Goal: Task Accomplishment & Management: Complete application form

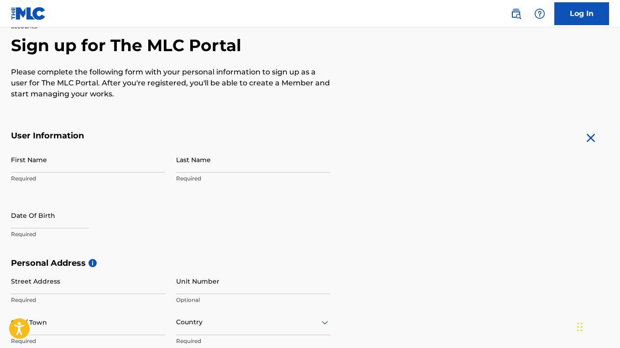
scroll to position [95, 0]
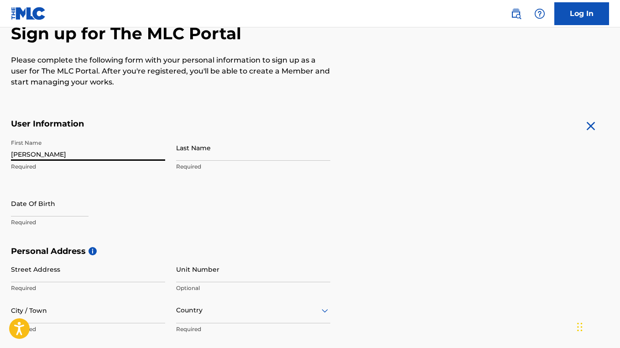
type input "[PERSON_NAME]"
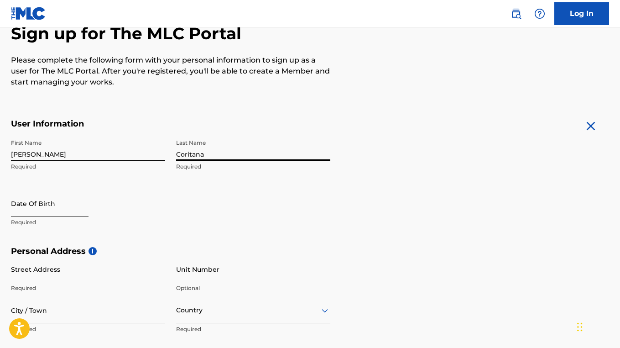
type input "Coritana"
select select "8"
select select "2025"
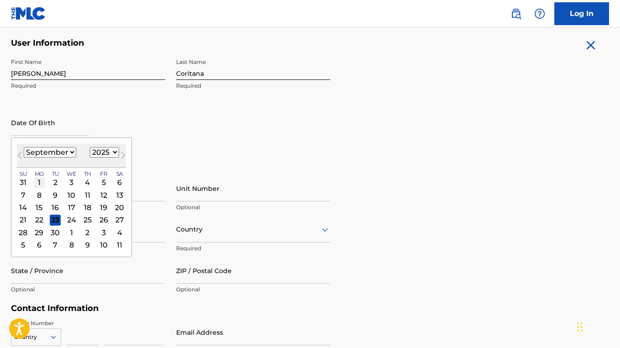
scroll to position [184, 0]
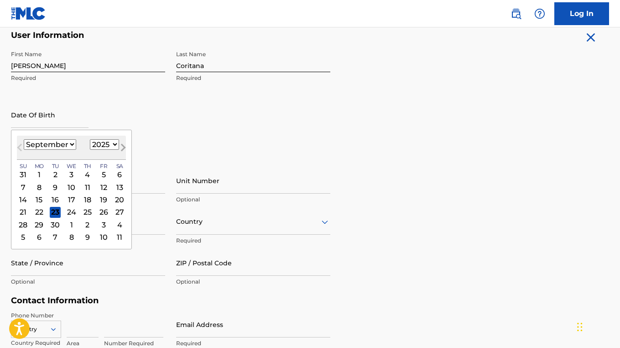
click at [122, 146] on span "Next Month" at bounding box center [122, 149] width 0 height 14
select select "11"
click at [38, 189] on div "8" at bounding box center [39, 187] width 11 height 11
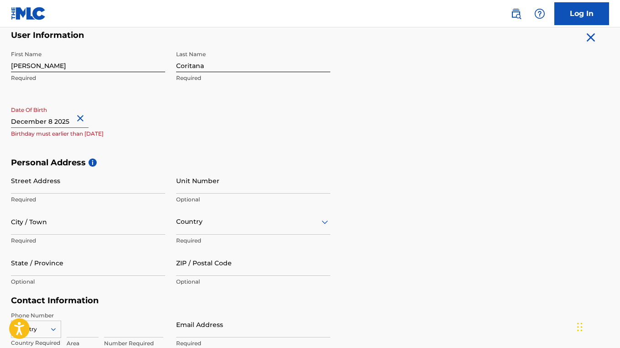
click at [70, 120] on input "text" at bounding box center [50, 115] width 78 height 26
select select "11"
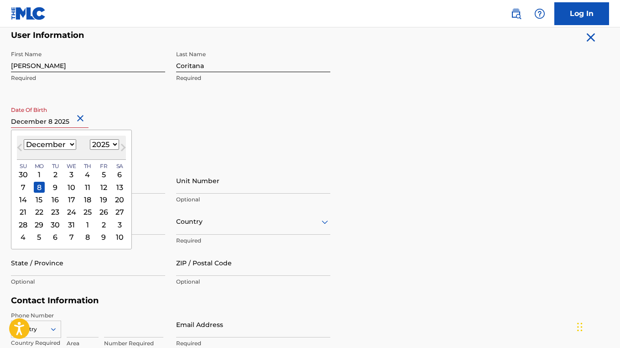
select select "1999"
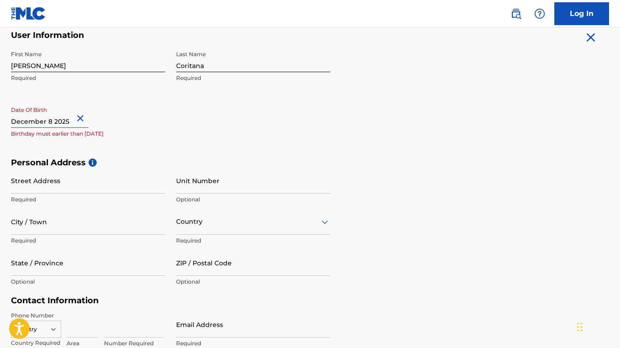
click at [220, 132] on div "First Name Arnie Required Last Name Coritana Required Date Of Birth Birthday mu…" at bounding box center [170, 101] width 319 height 111
click at [70, 120] on input "text" at bounding box center [50, 115] width 78 height 26
select select "11"
select select "2025"
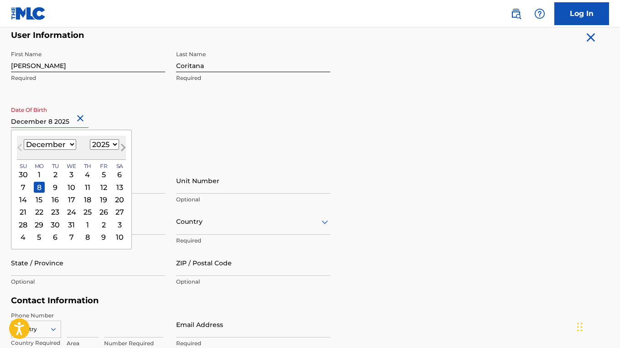
click at [116, 145] on button "Next Month" at bounding box center [123, 149] width 15 height 15
select select "0"
select select "2026"
click at [62, 143] on select "January February March April May June July August September October November De…" at bounding box center [50, 144] width 52 height 10
select select "11"
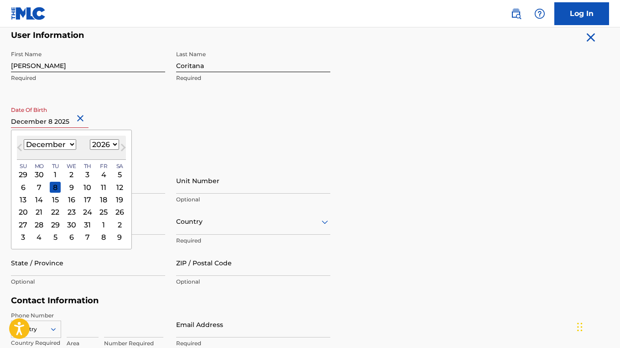
select select "1999"
click at [67, 185] on div "8" at bounding box center [71, 187] width 11 height 11
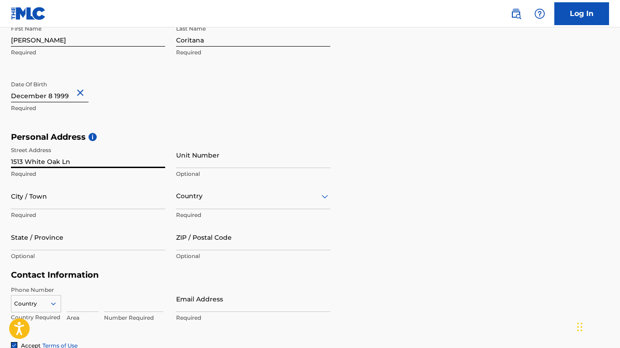
scroll to position [216, 0]
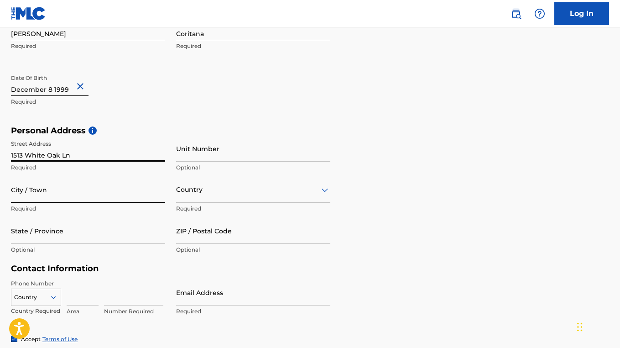
type input "1513 White Oak Ln"
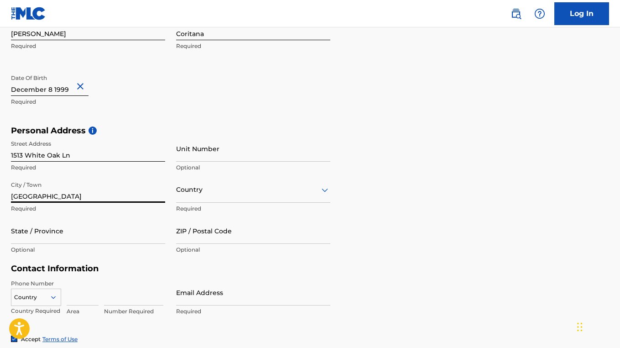
type input "Oxford"
click at [208, 193] on div at bounding box center [253, 189] width 154 height 11
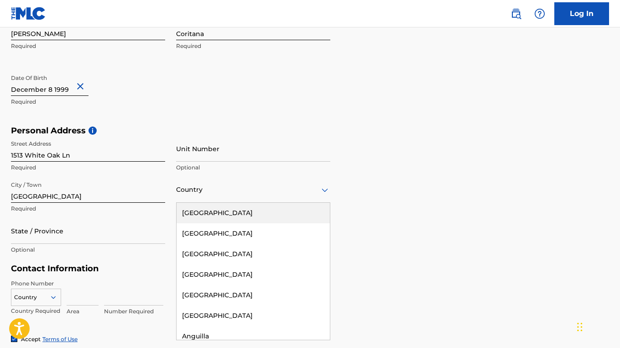
click at [203, 211] on div "United States" at bounding box center [253, 213] width 153 height 21
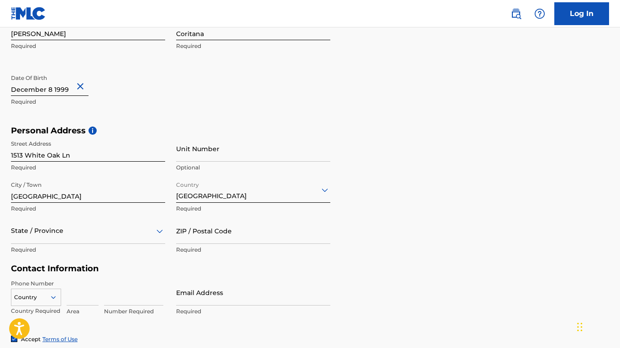
scroll to position [249, 0]
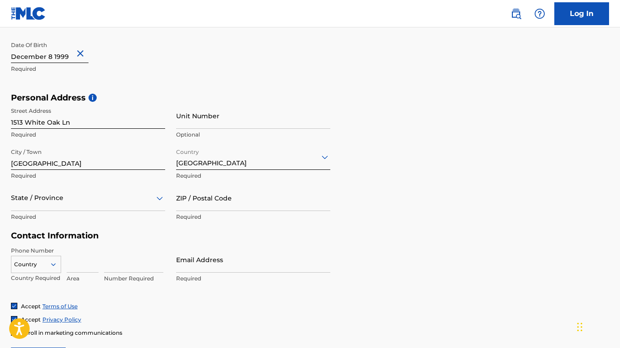
click at [162, 211] on div "State / Province" at bounding box center [88, 198] width 154 height 26
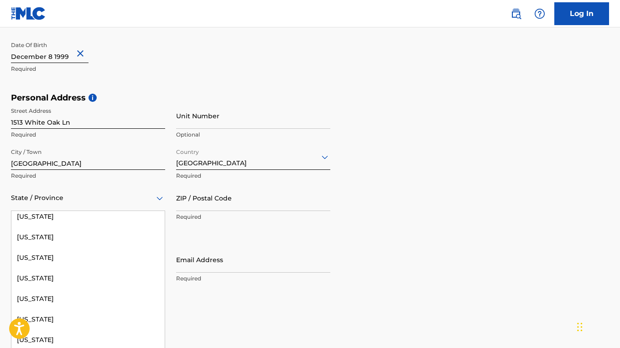
scroll to position [443, 0]
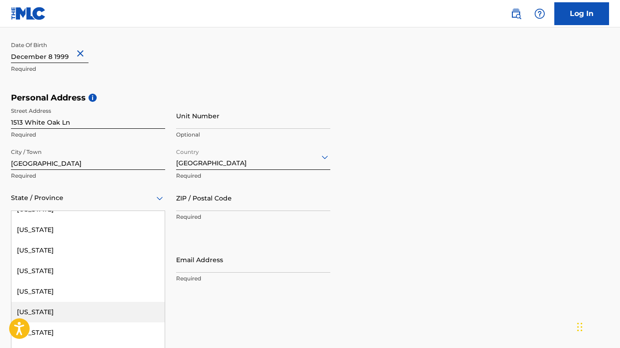
click at [57, 308] on div "Mississippi" at bounding box center [87, 312] width 153 height 21
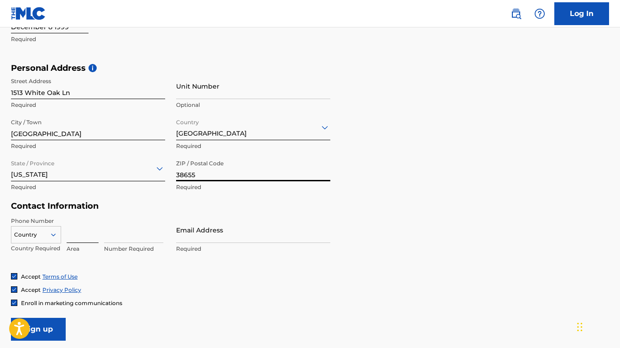
scroll to position [301, 0]
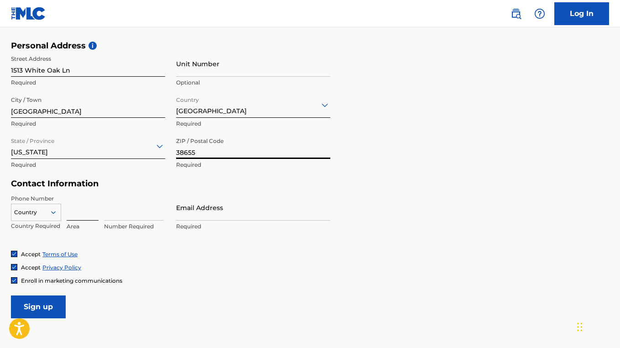
type input "38655"
click at [80, 214] on input at bounding box center [83, 207] width 32 height 26
type input "601"
type input "4708688"
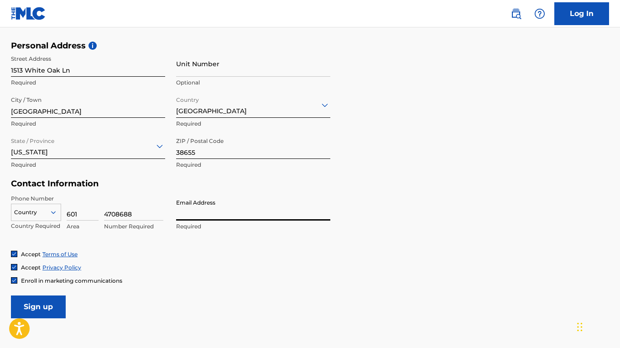
type input "c"
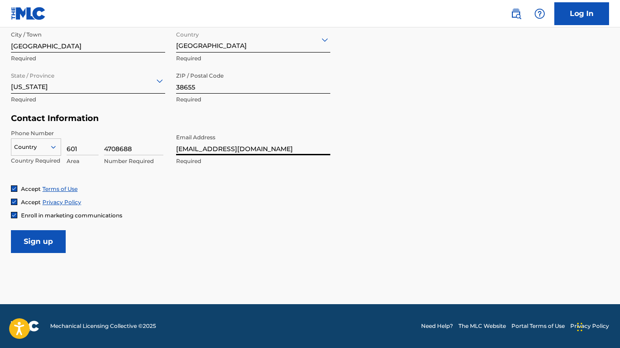
scroll to position [365, 0]
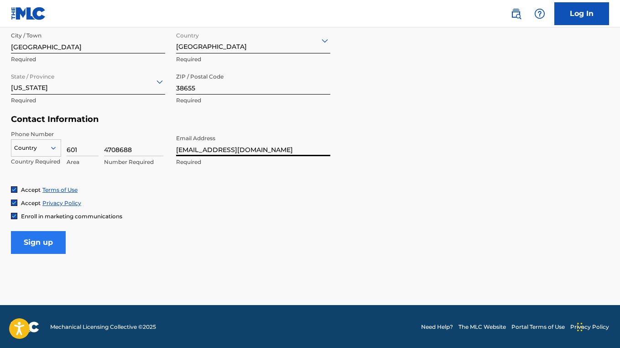
type input "[EMAIL_ADDRESS][DOMAIN_NAME]"
click at [33, 239] on input "Sign up" at bounding box center [38, 242] width 55 height 23
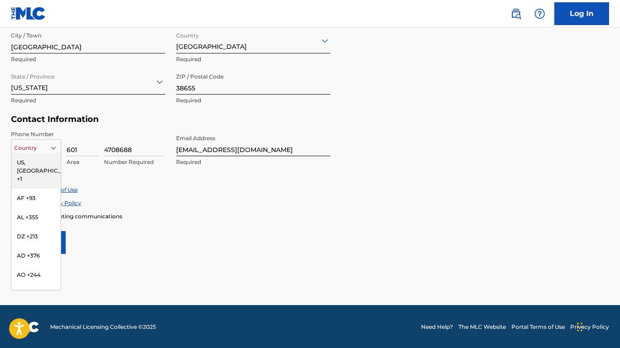
click at [51, 146] on icon at bounding box center [53, 148] width 8 height 8
click at [34, 158] on div "US, [GEOGRAPHIC_DATA] +1" at bounding box center [35, 171] width 49 height 36
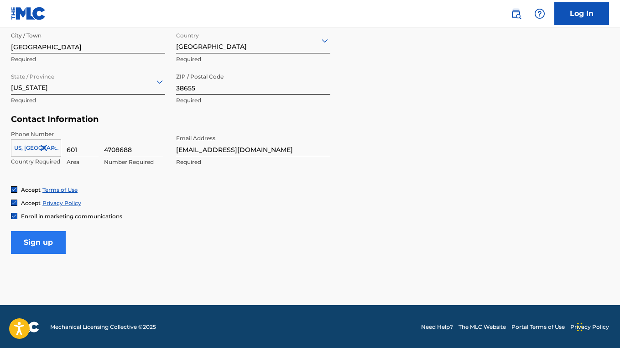
click at [46, 242] on input "Sign up" at bounding box center [38, 242] width 55 height 23
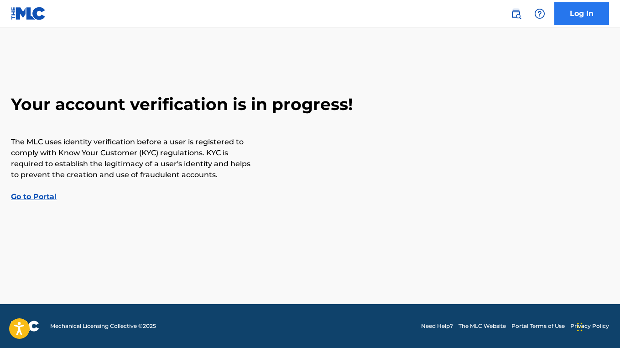
click at [586, 15] on link "Log In" at bounding box center [581, 13] width 55 height 23
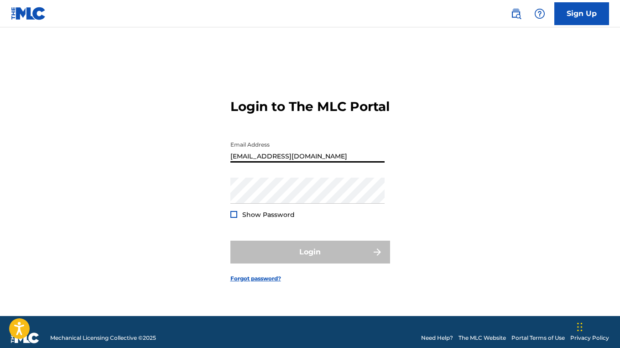
type input "[EMAIL_ADDRESS][DOMAIN_NAME]"
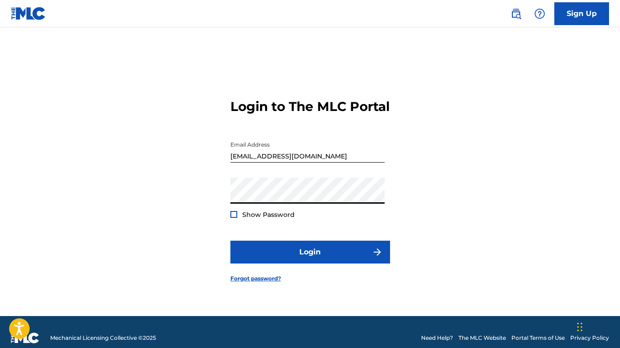
click at [310, 260] on button "Login" at bounding box center [310, 251] width 160 height 23
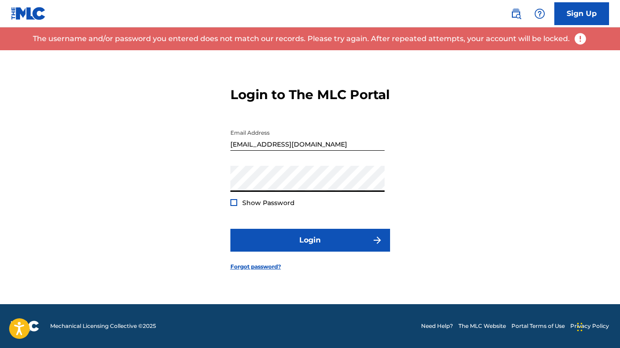
scroll to position [12, 0]
click at [254, 271] on link "Forgot password?" at bounding box center [255, 266] width 51 height 8
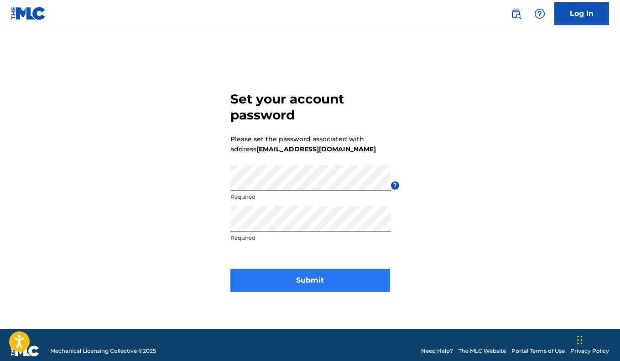
click at [273, 279] on button "Submit" at bounding box center [310, 280] width 160 height 23
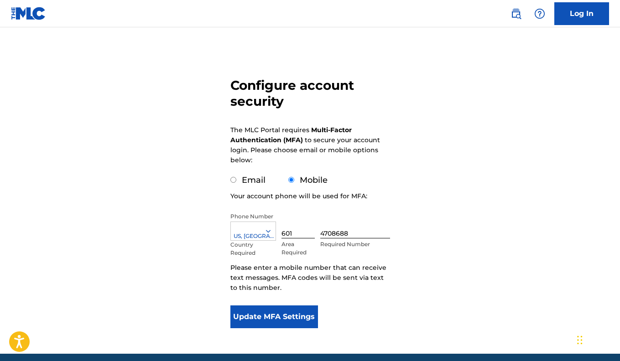
scroll to position [54, 0]
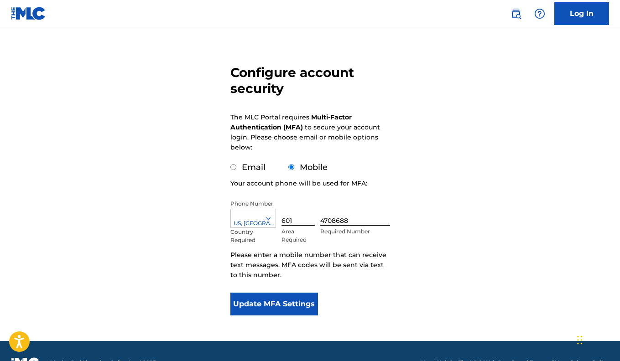
click at [233, 167] on input "Email" at bounding box center [233, 167] width 6 height 6
radio input "true"
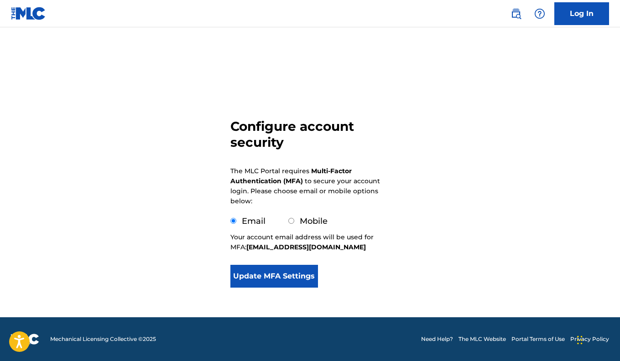
click at [290, 221] on input "Mobile" at bounding box center [291, 221] width 6 height 6
radio input "true"
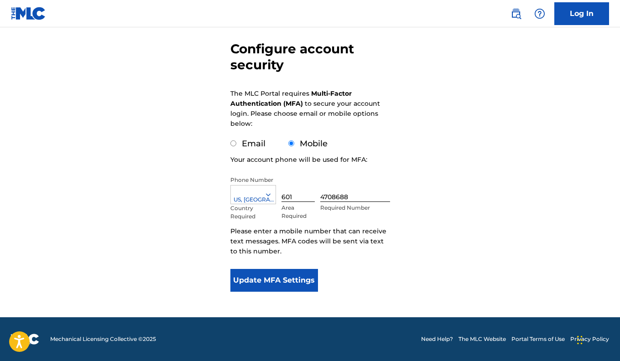
scroll to position [78, 0]
click at [284, 281] on button "Update MFA Settings" at bounding box center [274, 280] width 88 height 23
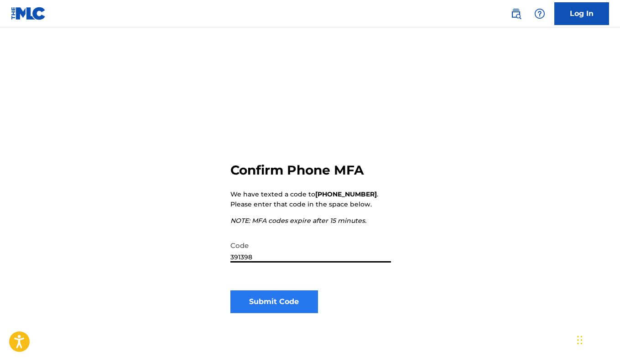
type input "391398"
click at [287, 301] on button "Submit Code" at bounding box center [274, 302] width 88 height 23
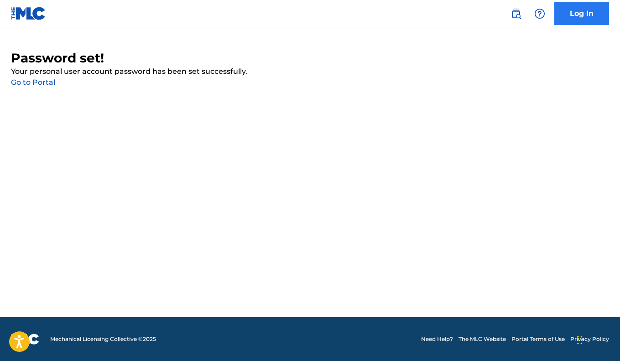
click at [573, 17] on link "Log In" at bounding box center [581, 13] width 55 height 23
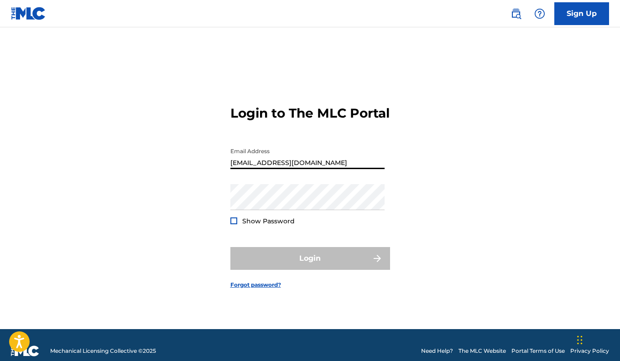
type input "[EMAIL_ADDRESS][DOMAIN_NAME]"
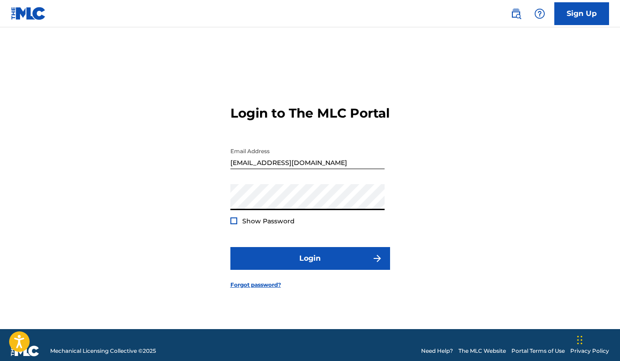
click at [310, 266] on button "Login" at bounding box center [310, 258] width 160 height 23
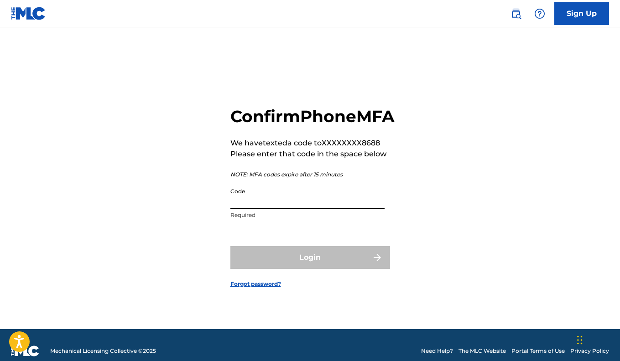
click at [273, 209] on input "Code" at bounding box center [307, 196] width 154 height 26
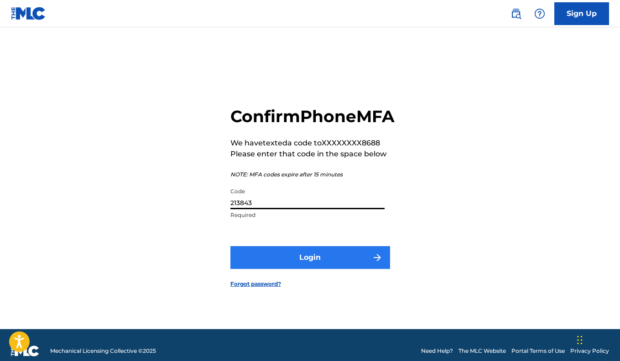
type input "213843"
click at [299, 269] on button "Login" at bounding box center [310, 257] width 160 height 23
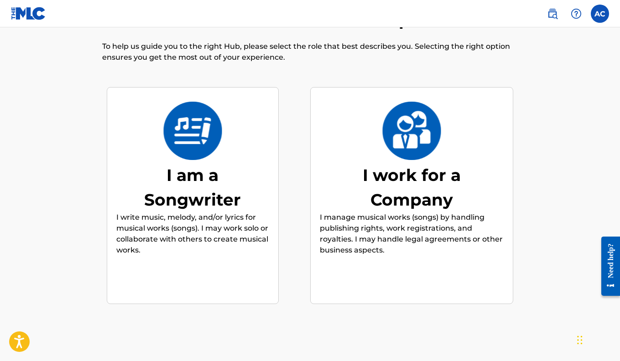
click at [240, 200] on div "I am a Songwriter" at bounding box center [192, 187] width 137 height 49
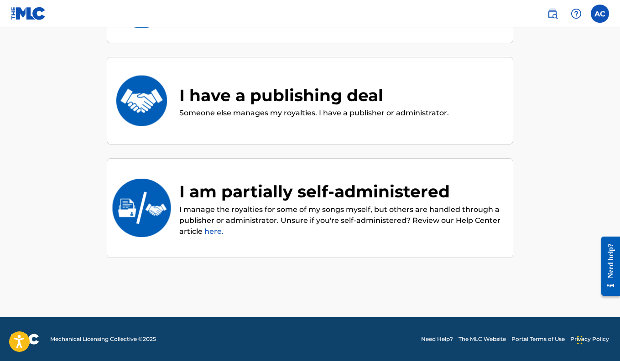
scroll to position [173, 0]
